Goal: Task Accomplishment & Management: Complete application form

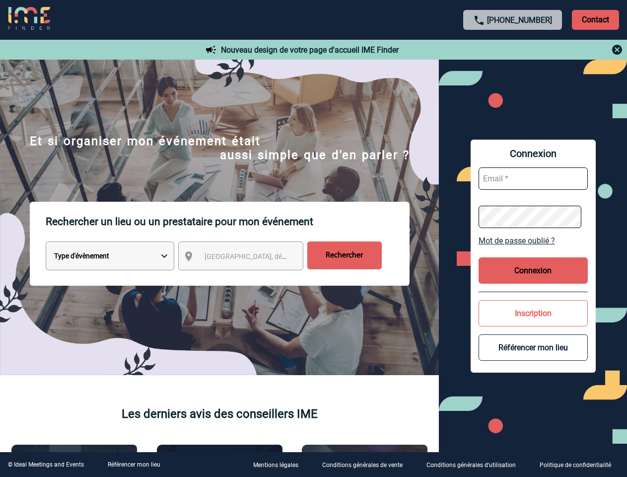
click at [313, 238] on p "Rechercher un lieu ou un prestataire pour mon événement" at bounding box center [228, 222] width 364 height 40
click at [595, 19] on p "Contact" at bounding box center [595, 20] width 47 height 20
click at [513, 50] on div at bounding box center [513, 50] width 221 height 12
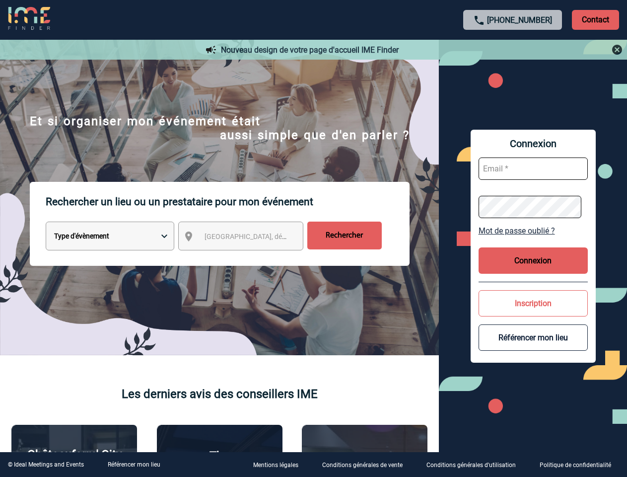
click at [250, 258] on div at bounding box center [268, 204] width 537 height 408
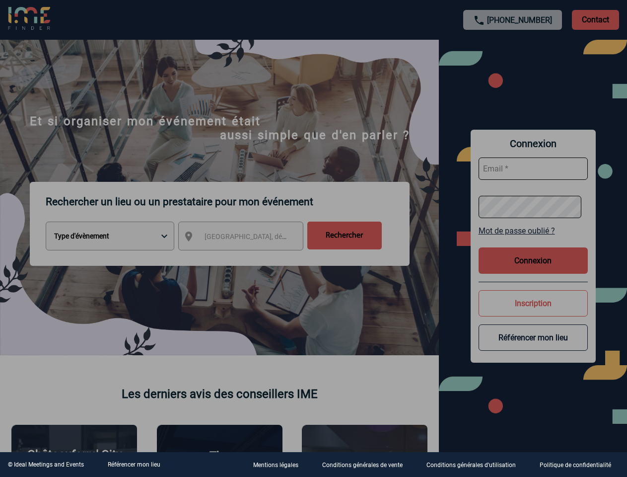
click at [533, 240] on div at bounding box center [313, 238] width 627 height 477
click at [533, 270] on div at bounding box center [313, 238] width 627 height 477
click at [533, 313] on div at bounding box center [313, 238] width 627 height 477
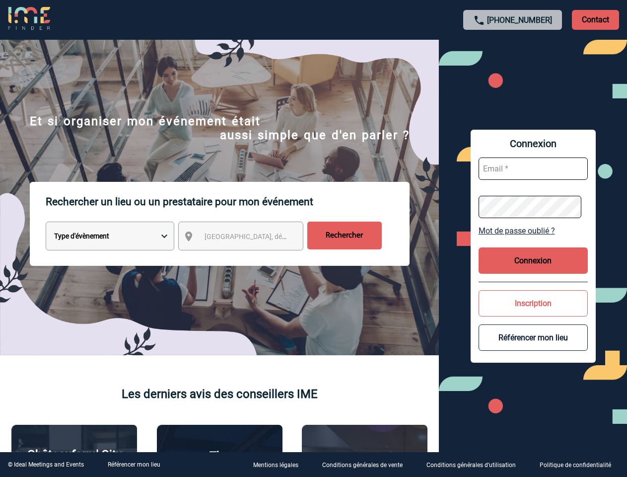
click at [533, 347] on button "Référencer mon lieu" at bounding box center [533, 337] width 109 height 26
click at [134, 464] on link "Référencer mon lieu" at bounding box center [134, 464] width 53 height 7
